Goal: Task Accomplishment & Management: Complete application form

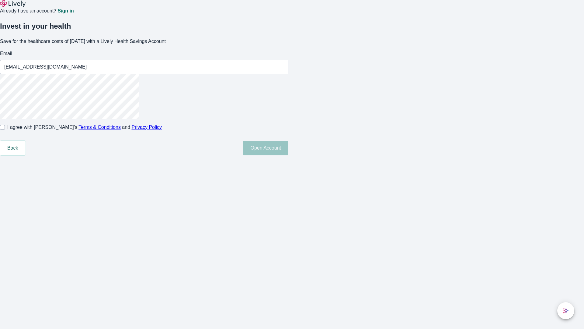
click at [5, 130] on input "I agree with Lively’s Terms & Conditions and Privacy Policy" at bounding box center [2, 127] width 5 height 5
checkbox input "true"
click at [288, 155] on button "Open Account" at bounding box center [265, 148] width 45 height 15
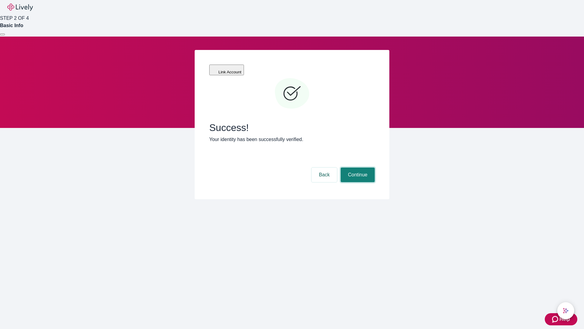
click at [357, 167] on button "Continue" at bounding box center [358, 174] width 34 height 15
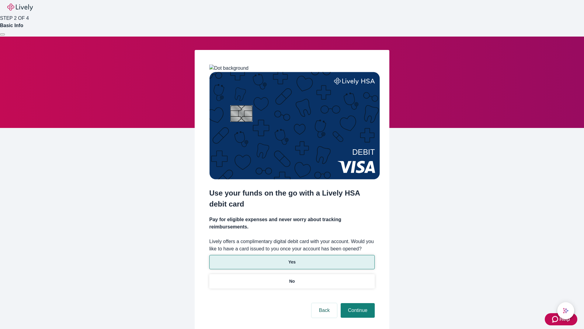
click at [292, 259] on p "Yes" at bounding box center [291, 262] width 7 height 6
click at [357, 303] on button "Continue" at bounding box center [358, 310] width 34 height 15
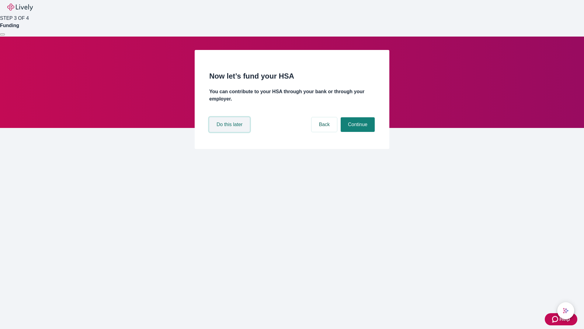
click at [230, 132] on button "Do this later" at bounding box center [229, 124] width 40 height 15
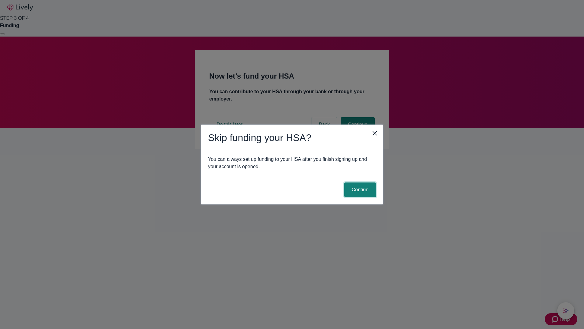
click at [359, 190] on button "Confirm" at bounding box center [360, 189] width 32 height 15
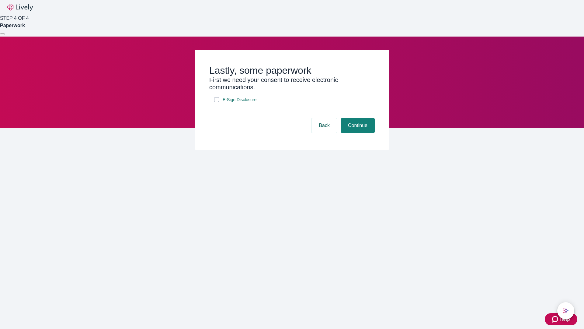
click at [217, 102] on input "E-Sign Disclosure" at bounding box center [216, 99] width 5 height 5
checkbox input "true"
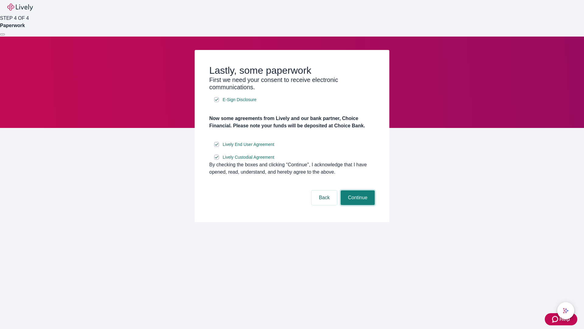
click at [357, 205] on button "Continue" at bounding box center [358, 197] width 34 height 15
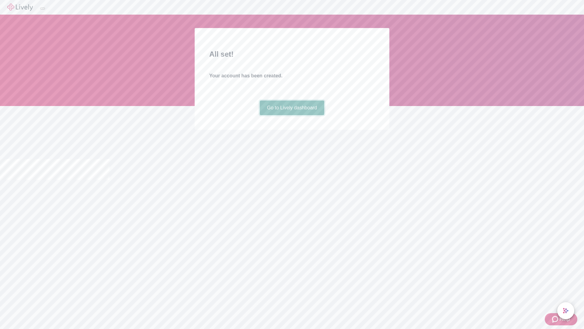
click at [292, 115] on link "Go to Lively dashboard" at bounding box center [292, 107] width 65 height 15
